Goal: Information Seeking & Learning: Find specific fact

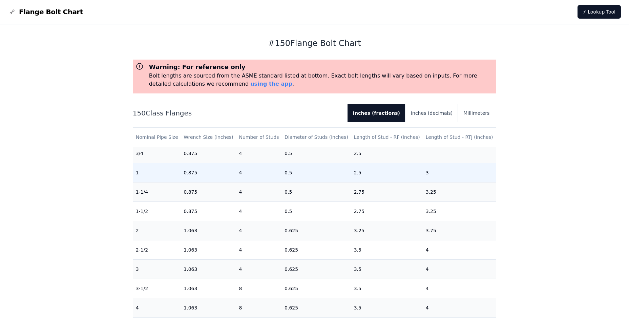
scroll to position [34, 0]
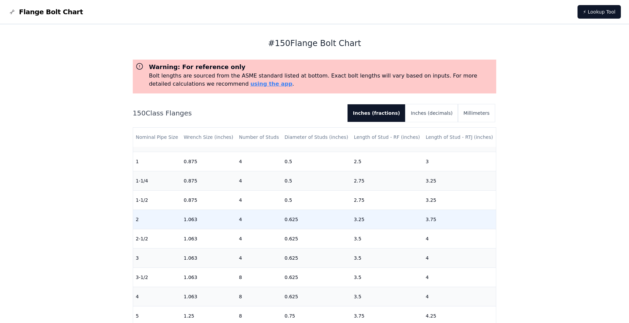
click at [153, 221] on td "2" at bounding box center [157, 219] width 48 height 19
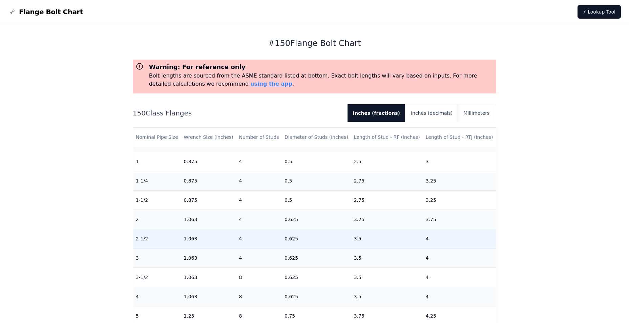
scroll to position [0, 0]
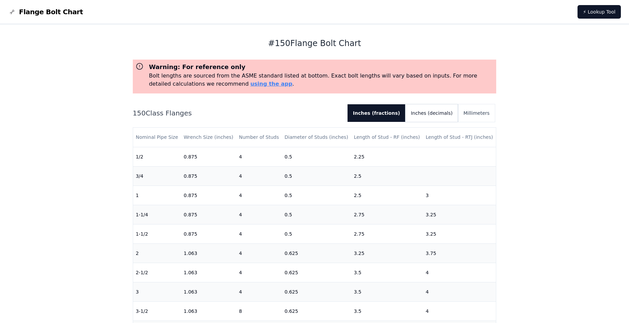
click at [431, 108] on button "Inches (decimals)" at bounding box center [432, 113] width 53 height 18
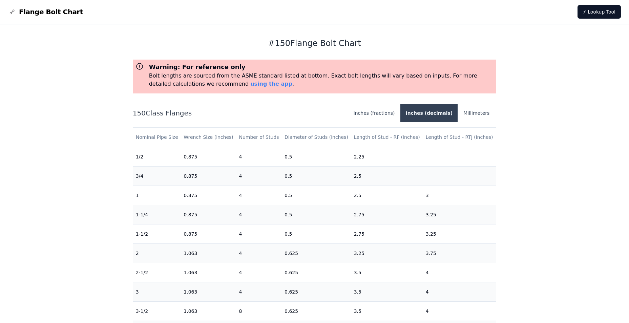
click at [441, 116] on button "Inches (decimals)" at bounding box center [430, 113] width 58 height 18
click at [401, 111] on button "Inches (fractions)" at bounding box center [374, 113] width 52 height 18
click at [403, 111] on button "Inches (fractions)" at bounding box center [377, 113] width 58 height 18
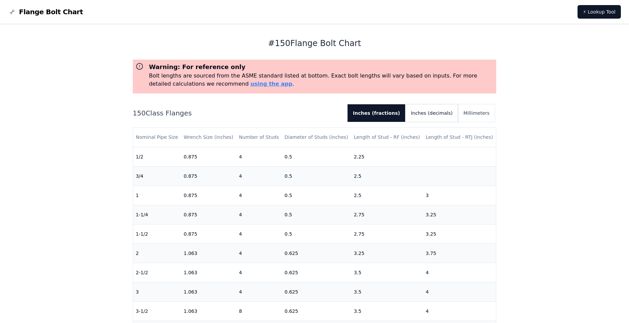
click at [429, 114] on button "Inches (decimals)" at bounding box center [432, 113] width 53 height 18
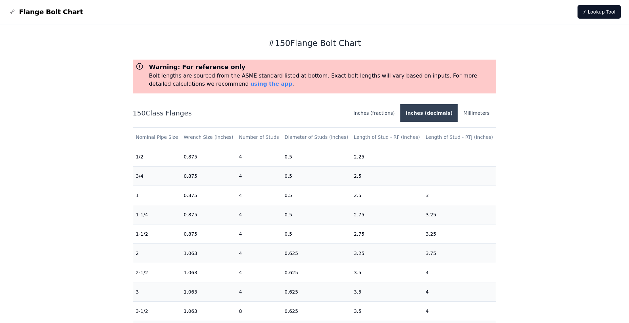
click at [429, 114] on button "Inches (decimals)" at bounding box center [430, 113] width 58 height 18
click at [393, 110] on button "Inches (fractions)" at bounding box center [374, 113] width 52 height 18
click at [392, 110] on button "Inches (fractions)" at bounding box center [377, 113] width 58 height 18
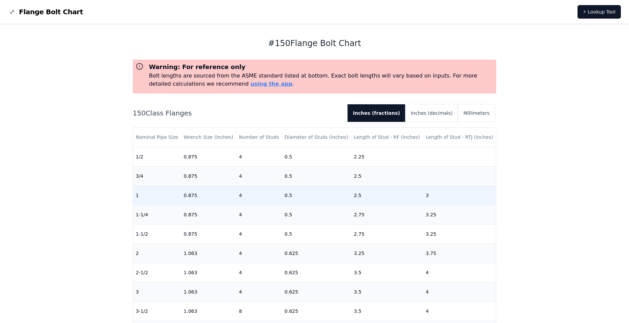
click at [257, 199] on td "4" at bounding box center [259, 195] width 46 height 19
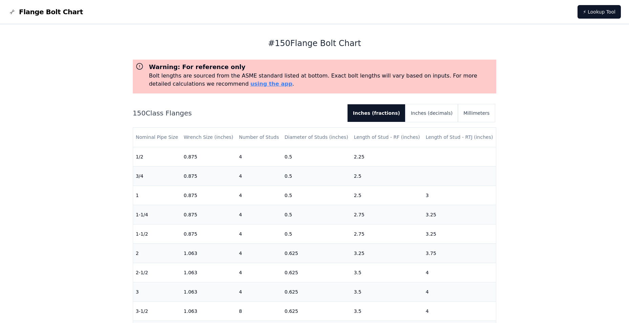
click at [294, 127] on div "Nominal Pipe Size Wrench Size (inches) Number of Studs Diameter of Studs (inche…" at bounding box center [315, 240] width 364 height 226
click at [301, 136] on th "Diameter of Studs (inches)" at bounding box center [316, 137] width 69 height 19
click at [395, 118] on button "Inches (fractions)" at bounding box center [377, 113] width 58 height 18
click at [304, 253] on td "0.625" at bounding box center [316, 253] width 69 height 19
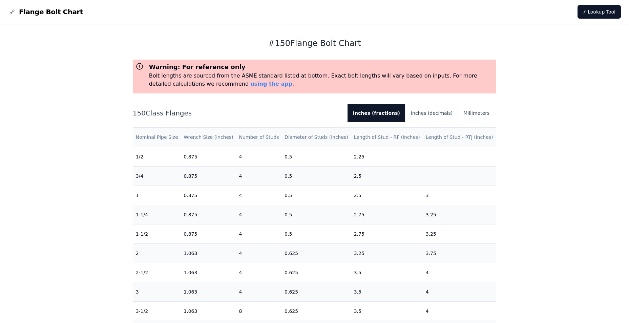
click at [321, 141] on th "Diameter of Studs (inches)" at bounding box center [316, 137] width 69 height 19
click at [403, 114] on button "Inches (fractions)" at bounding box center [377, 113] width 58 height 18
